Goal: Find contact information: Find contact information

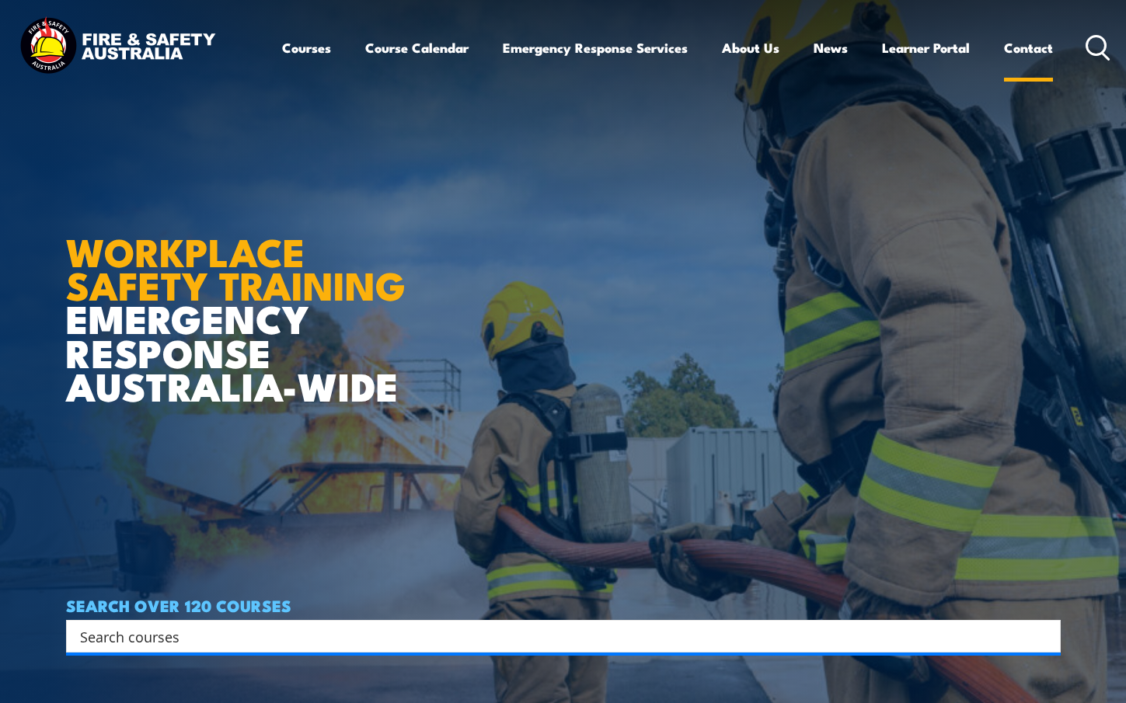
click at [1023, 53] on link "Contact" at bounding box center [1028, 47] width 49 height 41
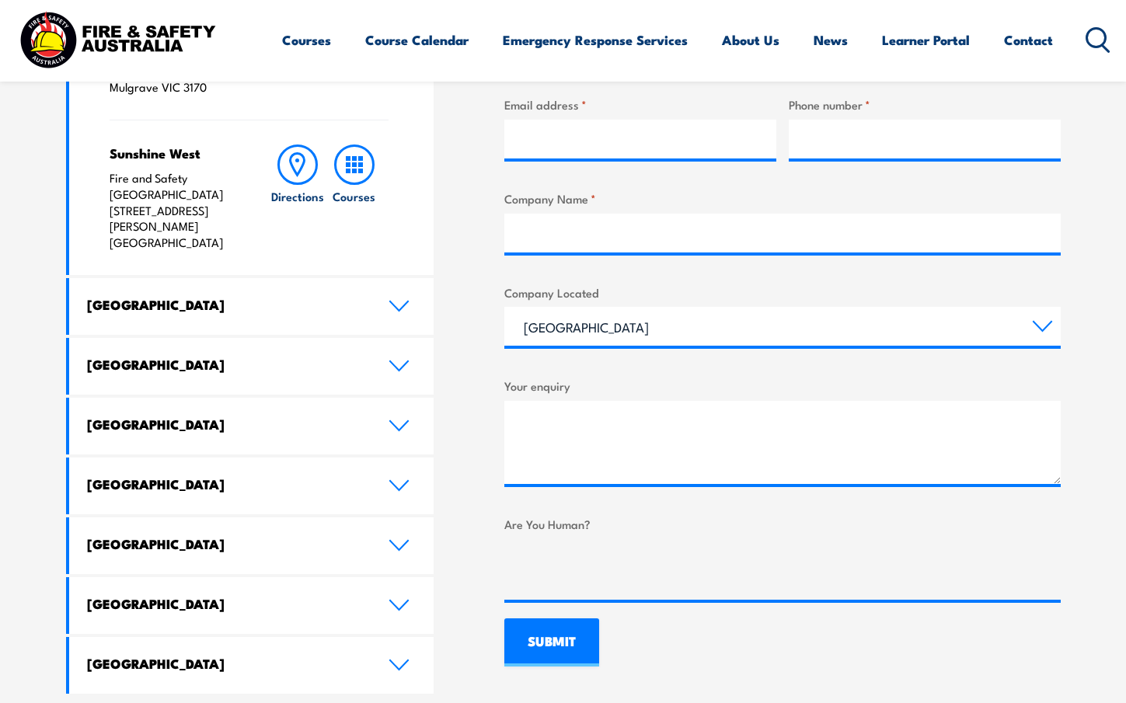
scroll to position [712, 0]
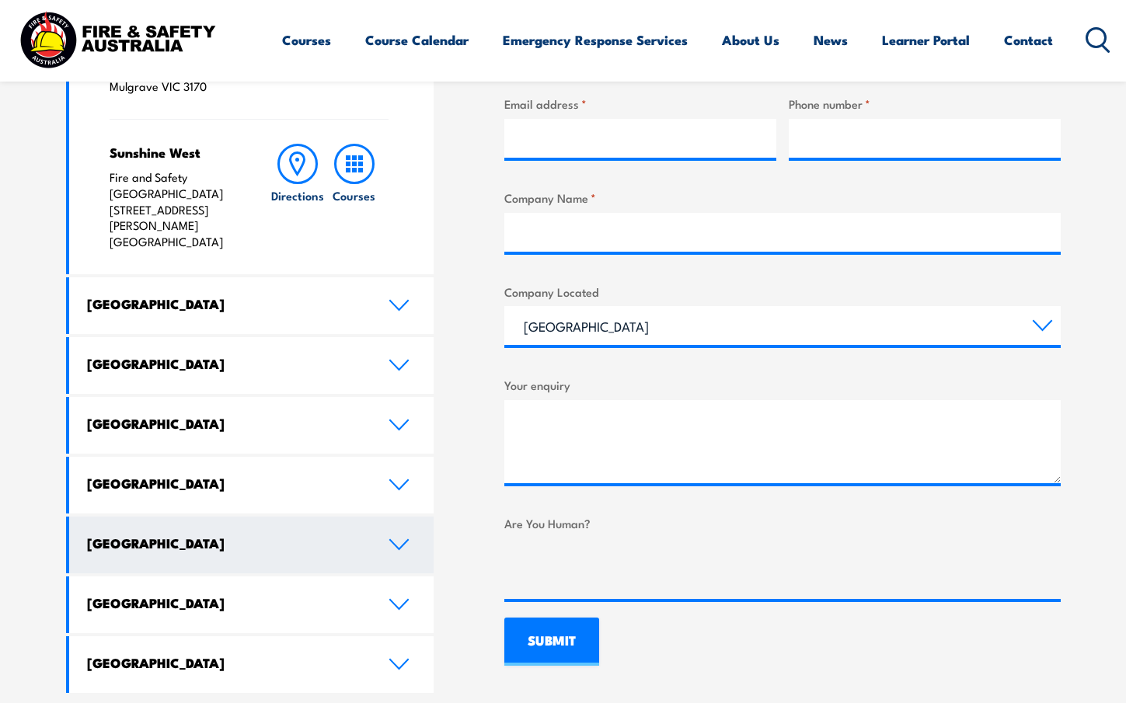
click at [402, 539] on icon at bounding box center [399, 545] width 21 height 12
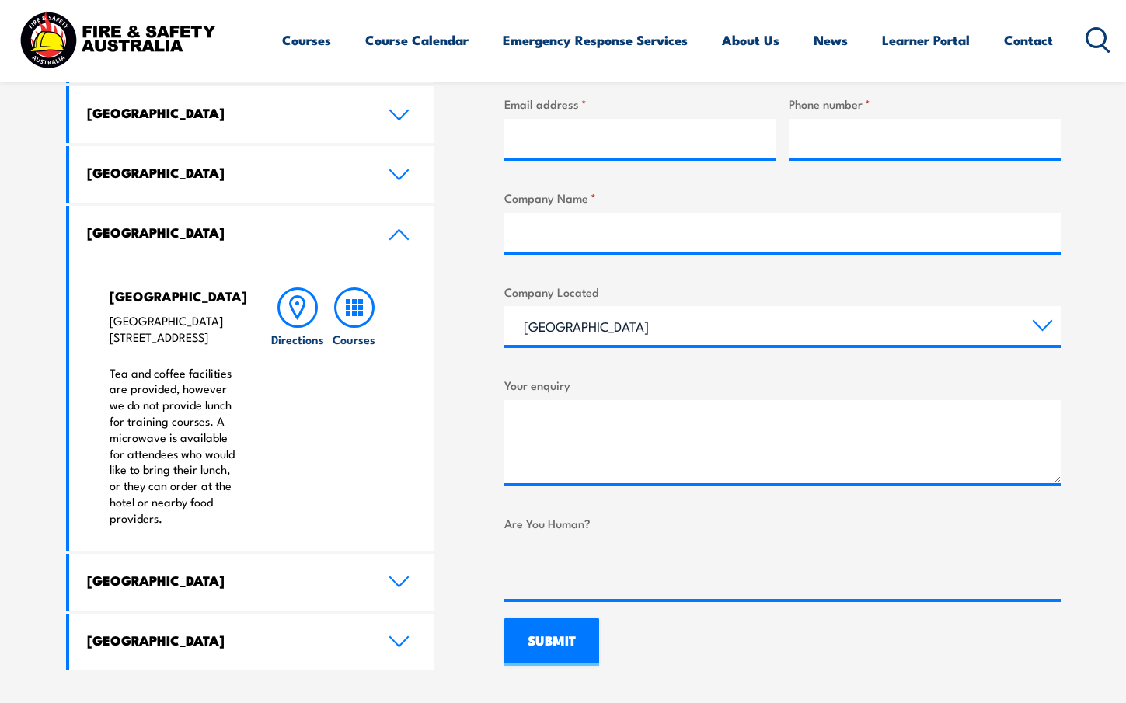
click at [405, 245] on link "[GEOGRAPHIC_DATA]" at bounding box center [251, 234] width 365 height 57
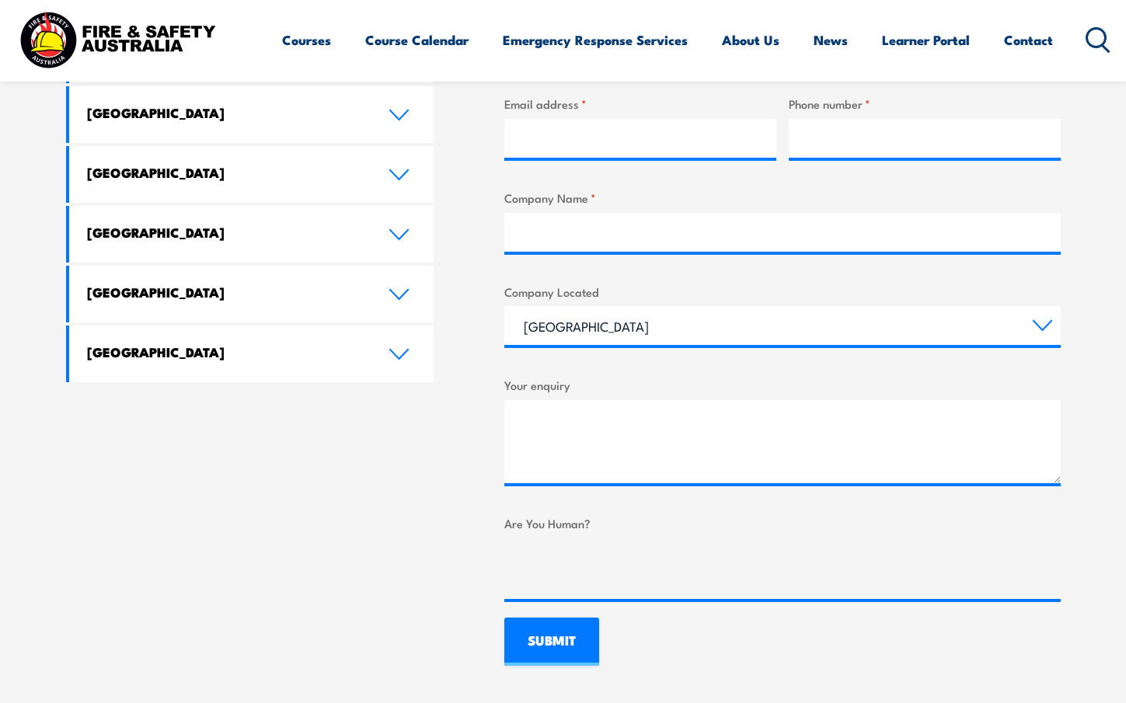
scroll to position [0, 0]
